Goal: Information Seeking & Learning: Check status

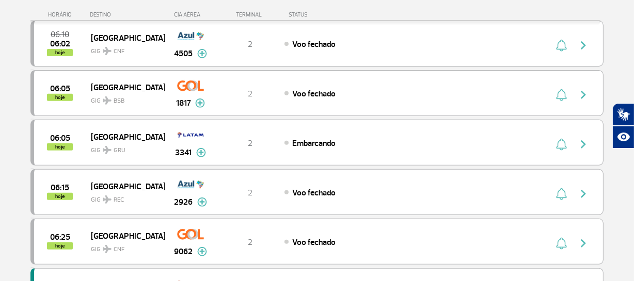
scroll to position [356, 0]
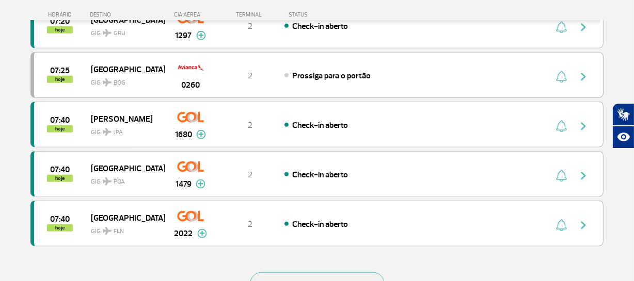
scroll to position [938, 0]
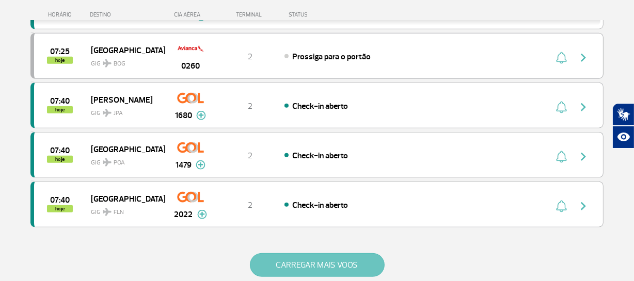
click at [347, 260] on button "CARREGAR MAIS VOOS" at bounding box center [317, 265] width 135 height 24
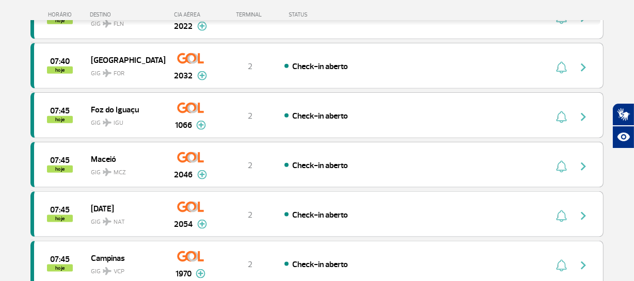
scroll to position [1145, 0]
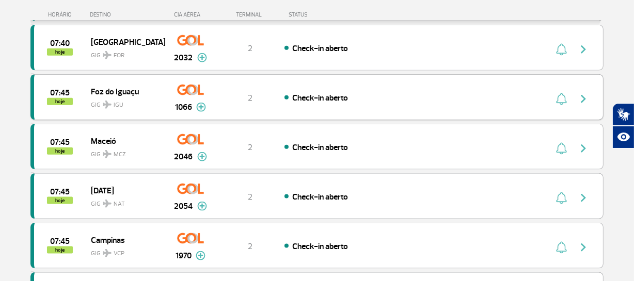
click at [581, 94] on img "button" at bounding box center [583, 99] width 12 height 12
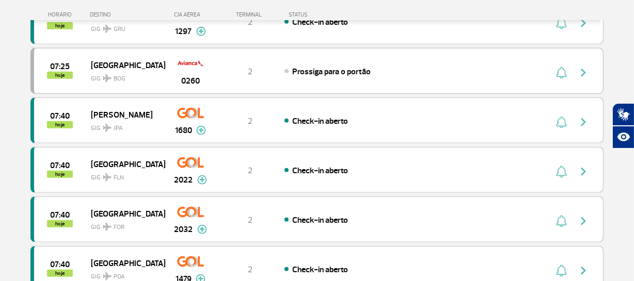
scroll to position [938, 0]
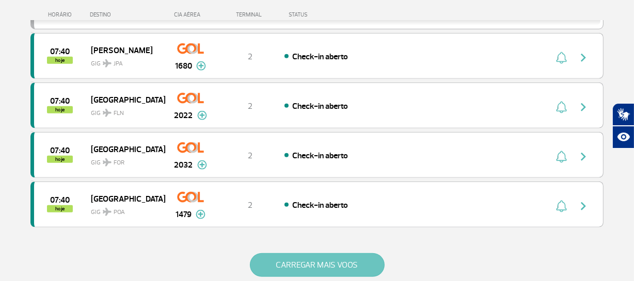
click at [268, 257] on button "CARREGAR MAIS VOOS" at bounding box center [317, 265] width 135 height 24
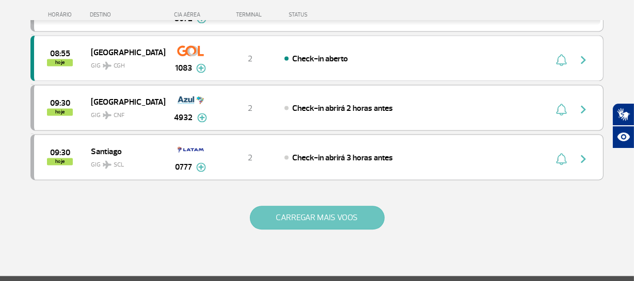
scroll to position [2045, 0]
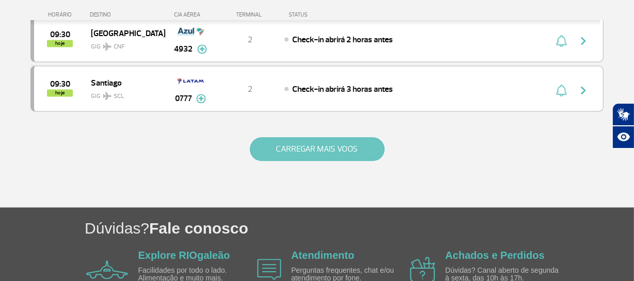
click at [326, 138] on button "CARREGAR MAIS VOOS" at bounding box center [317, 149] width 135 height 24
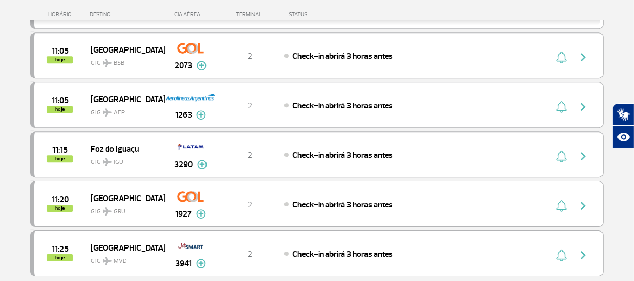
scroll to position [2890, 0]
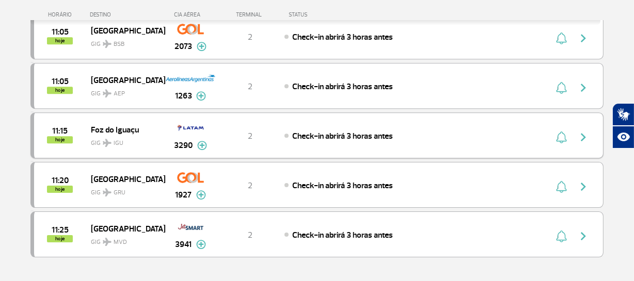
click at [583, 131] on img "button" at bounding box center [583, 137] width 12 height 12
